Goal: Task Accomplishment & Management: Use online tool/utility

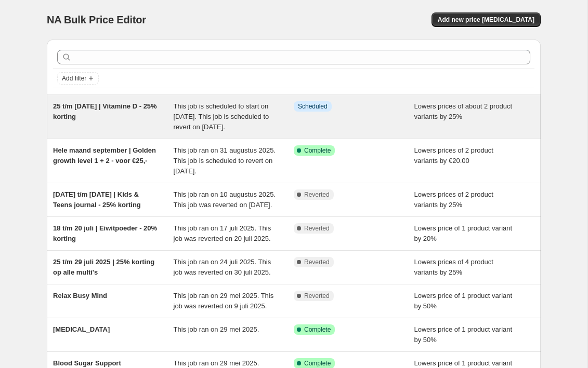
click at [208, 120] on span "This job is scheduled to start on [DATE]. This job is scheduled to revert on [D…" at bounding box center [222, 116] width 96 height 29
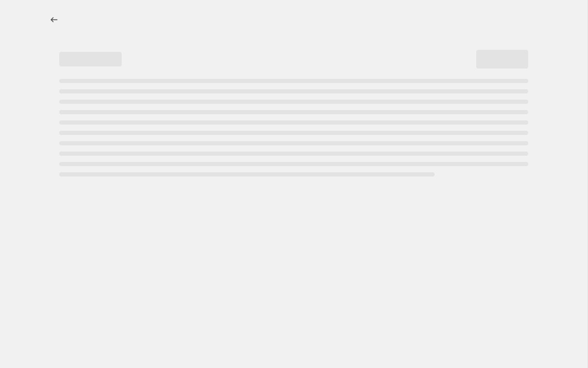
select select "percentage"
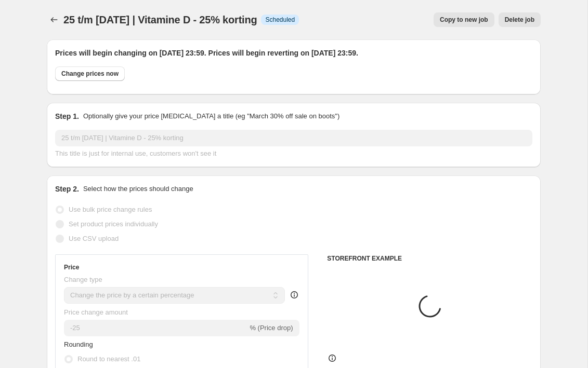
select select "product"
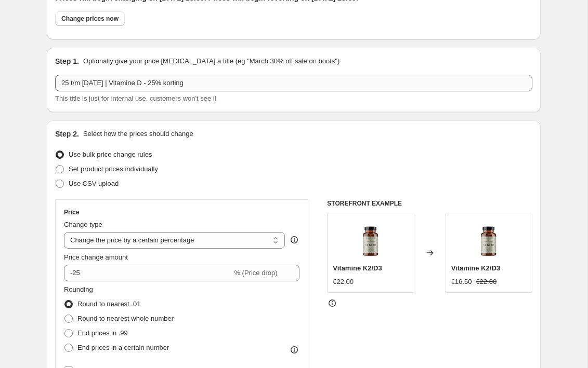
scroll to position [62, 0]
